Goal: Transaction & Acquisition: Book appointment/travel/reservation

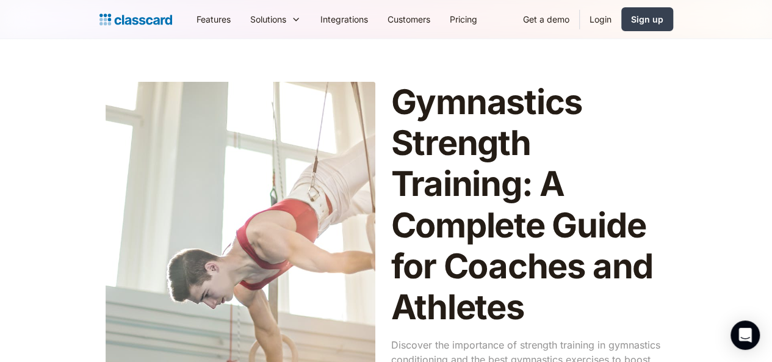
click at [99, 18] on img "home" at bounding box center [135, 19] width 73 height 17
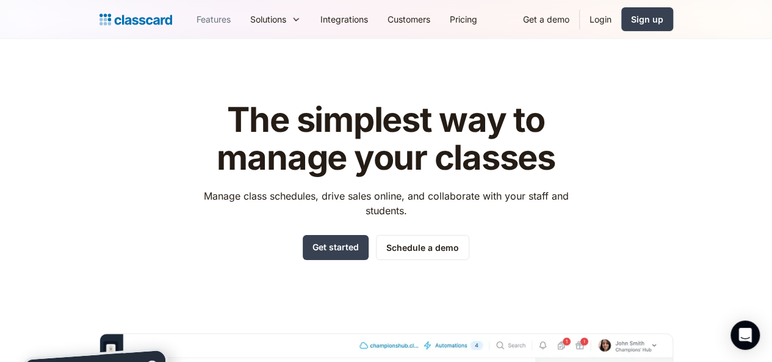
click at [187, 21] on link "Features" at bounding box center [214, 18] width 54 height 27
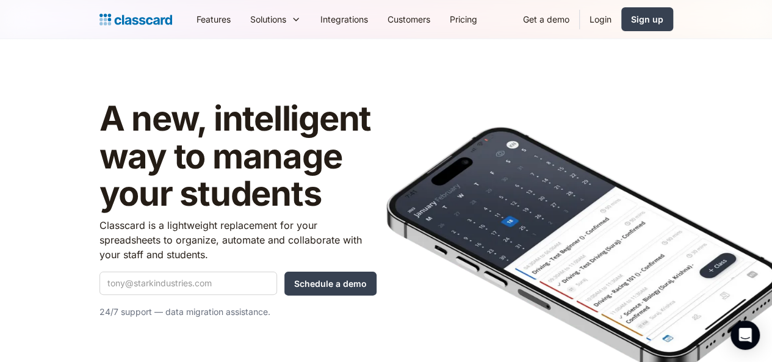
click at [140, 76] on div "A new, intelligent way to manage your students Classcard is a lightweight repla…" at bounding box center [386, 202] width 574 height 253
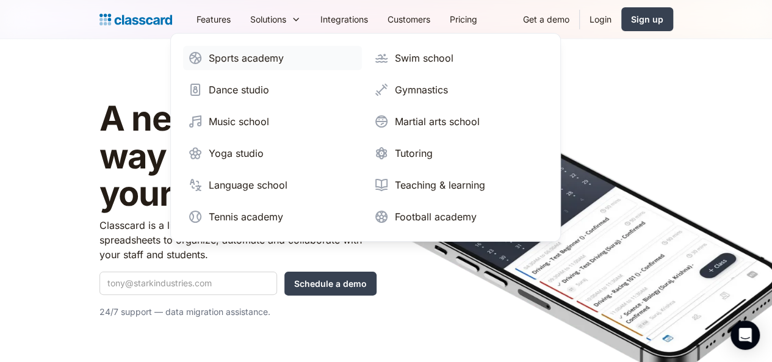
click at [209, 51] on div "Sports academy" at bounding box center [246, 58] width 75 height 15
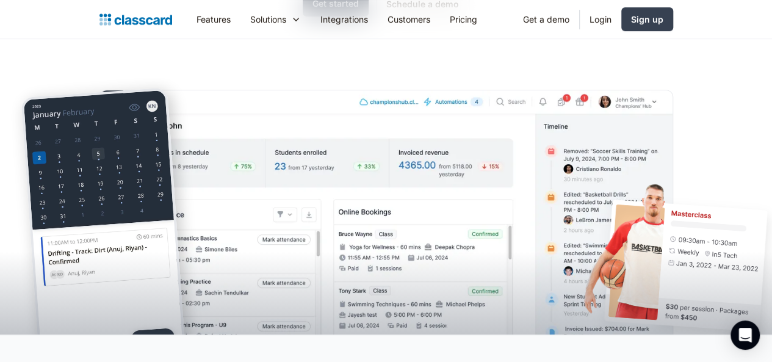
scroll to position [282, 0]
